Goal: Task Accomplishment & Management: Manage account settings

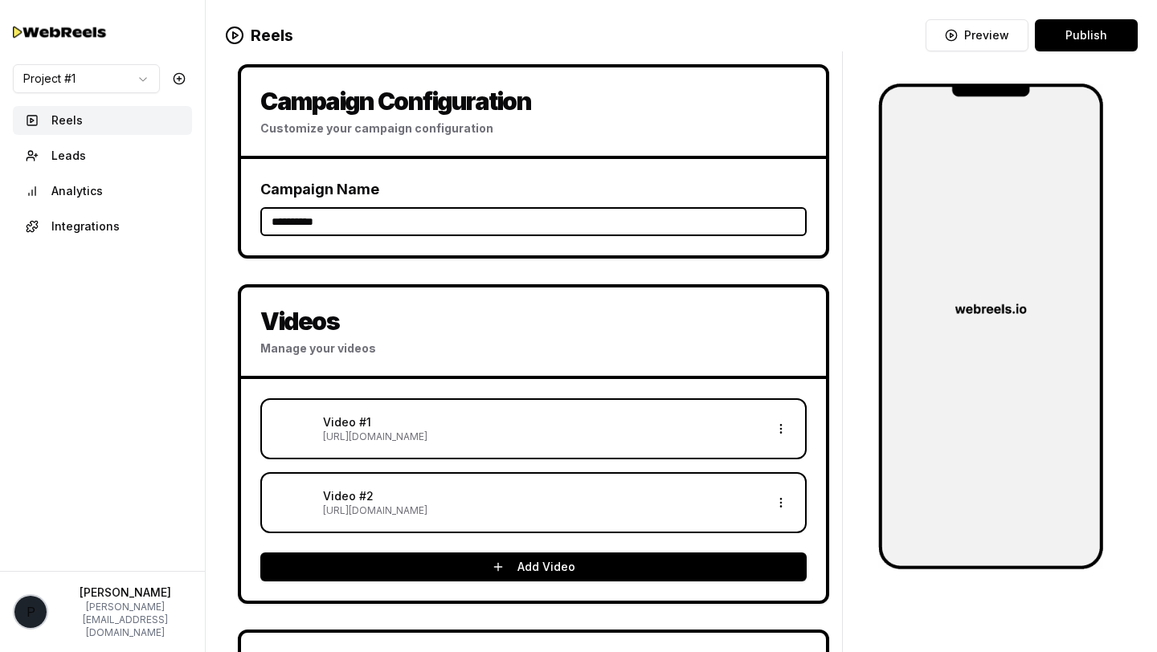
click at [47, 30] on img at bounding box center [61, 32] width 96 height 22
click at [24, 31] on img at bounding box center [61, 32] width 96 height 22
drag, startPoint x: 80, startPoint y: 637, endPoint x: 86, endPoint y: 631, distance: 9.1
click at [80, 636] on button "p Pramodh Lakshmipathy pramodh@unifyon.com" at bounding box center [102, 612] width 179 height 55
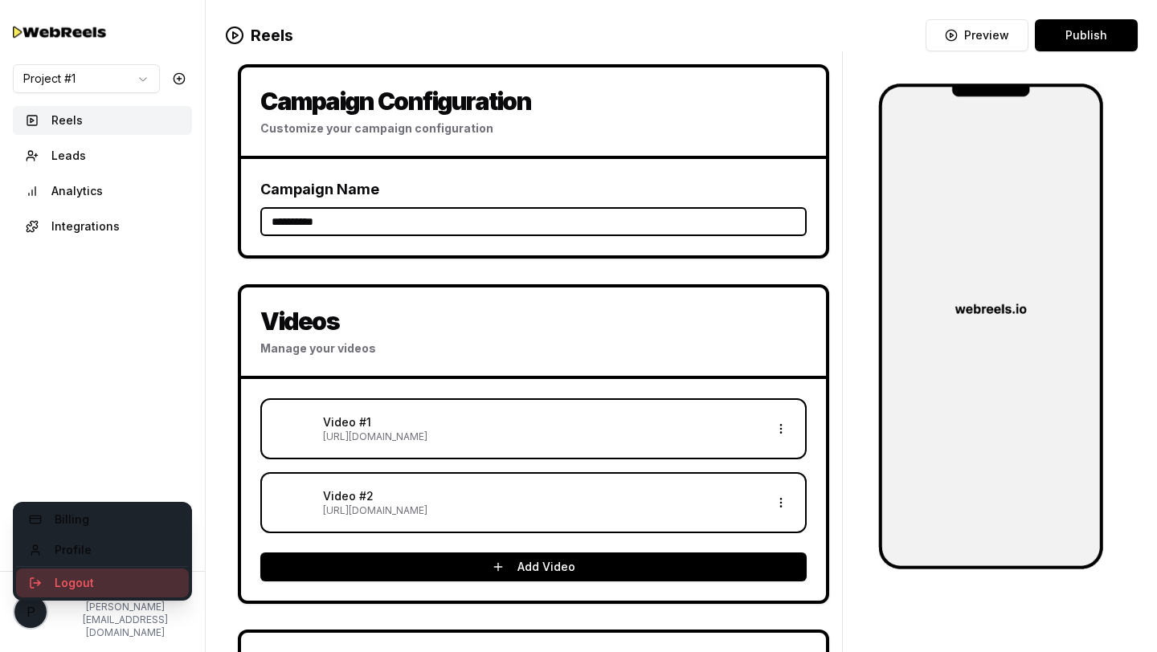
click at [87, 588] on button "Logout" at bounding box center [102, 583] width 173 height 29
